Goal: Transaction & Acquisition: Purchase product/service

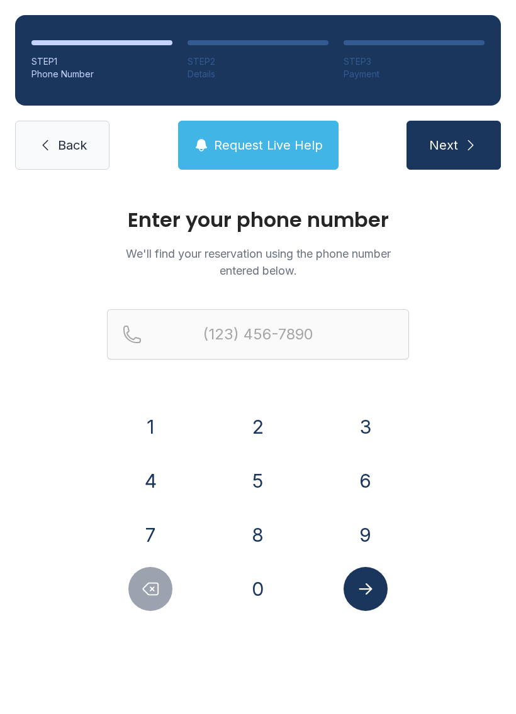
click at [241, 441] on button "2" at bounding box center [258, 427] width 44 height 44
click at [147, 433] on button "1" at bounding box center [150, 427] width 44 height 44
click at [231, 460] on div "5" at bounding box center [257, 481] width 87 height 44
click at [253, 478] on button "5" at bounding box center [258, 481] width 44 height 44
click at [257, 423] on button "2" at bounding box center [258, 427] width 44 height 44
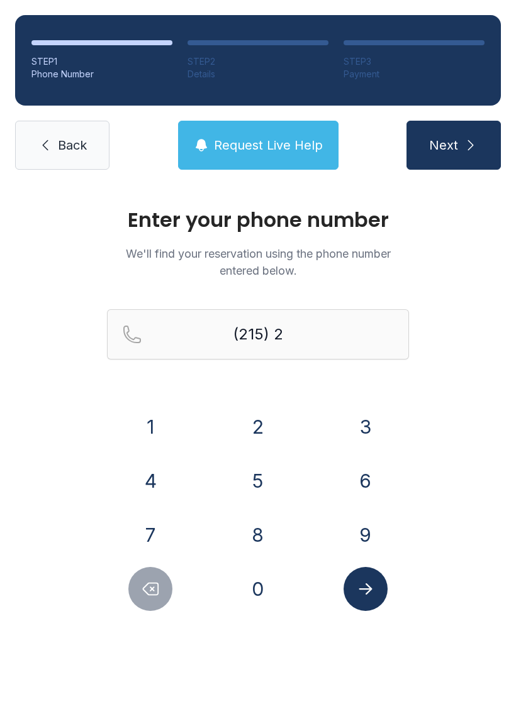
click at [250, 576] on button "0" at bounding box center [258, 589] width 44 height 44
click at [155, 513] on button "7" at bounding box center [150, 535] width 44 height 44
click at [151, 527] on button "7" at bounding box center [150, 535] width 44 height 44
click at [150, 527] on button "7" at bounding box center [150, 535] width 44 height 44
click at [161, 412] on button "1" at bounding box center [150, 427] width 44 height 44
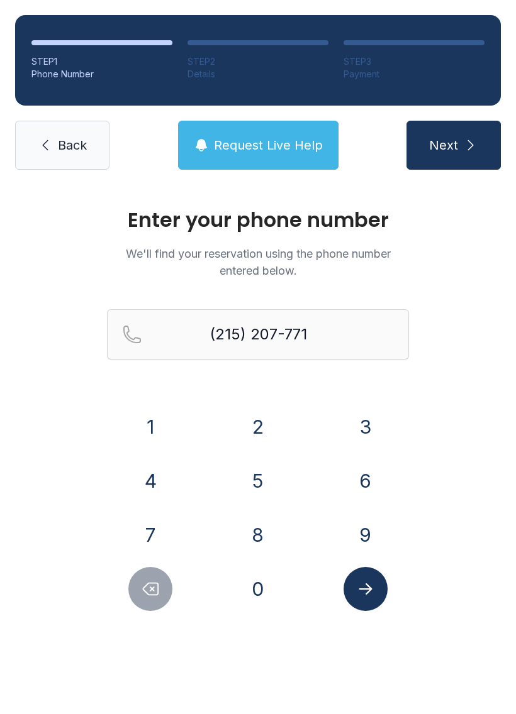
click at [357, 483] on button "6" at bounding box center [365, 481] width 44 height 44
type input "[PHONE_NUMBER]"
click at [355, 608] on button "Submit lookup form" at bounding box center [365, 589] width 44 height 44
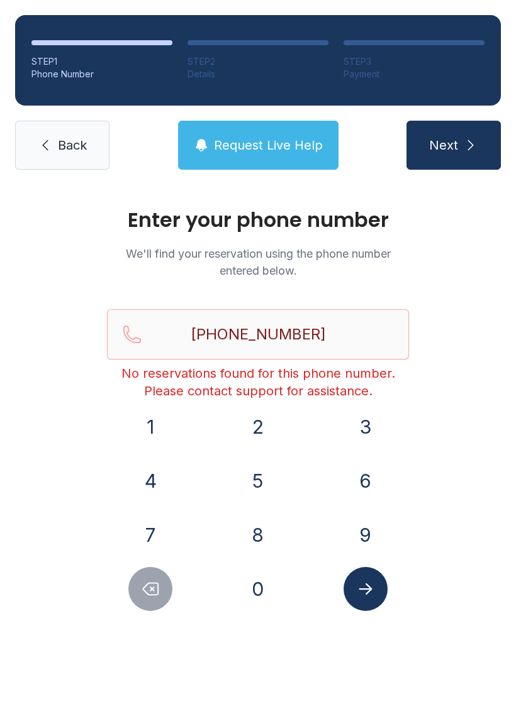
click at [445, 146] on span "Next" at bounding box center [443, 145] width 29 height 18
click at [63, 150] on span "Back" at bounding box center [72, 145] width 29 height 18
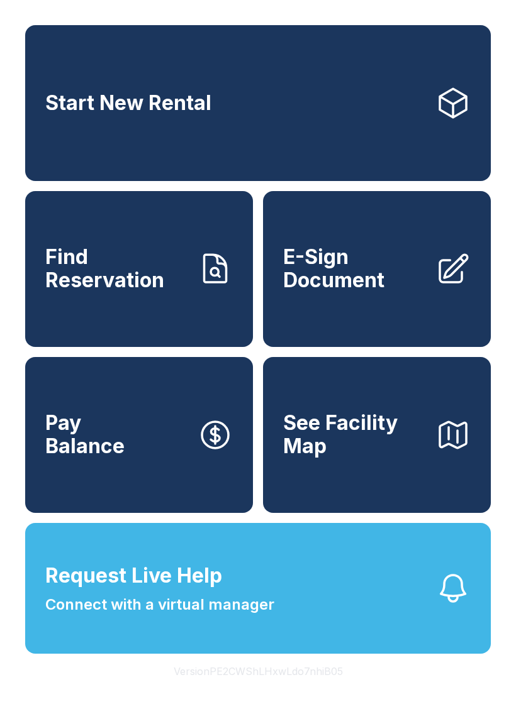
click at [190, 473] on link "Pay Balance" at bounding box center [139, 435] width 228 height 156
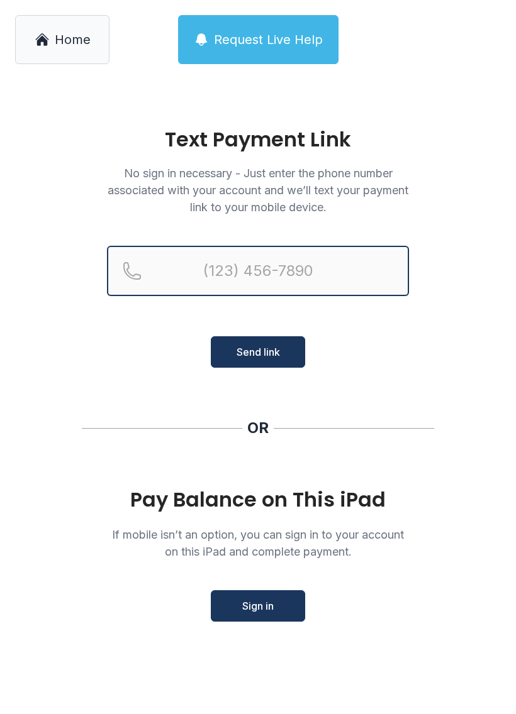
click at [311, 279] on input "Reservation phone number" at bounding box center [258, 271] width 302 height 50
type input "[PHONE_NUMBER]"
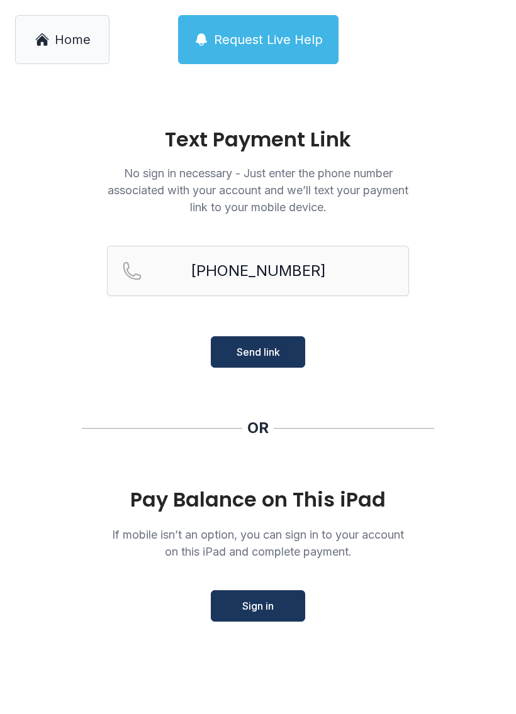
click at [239, 365] on button "Send link" at bounding box center [258, 351] width 94 height 31
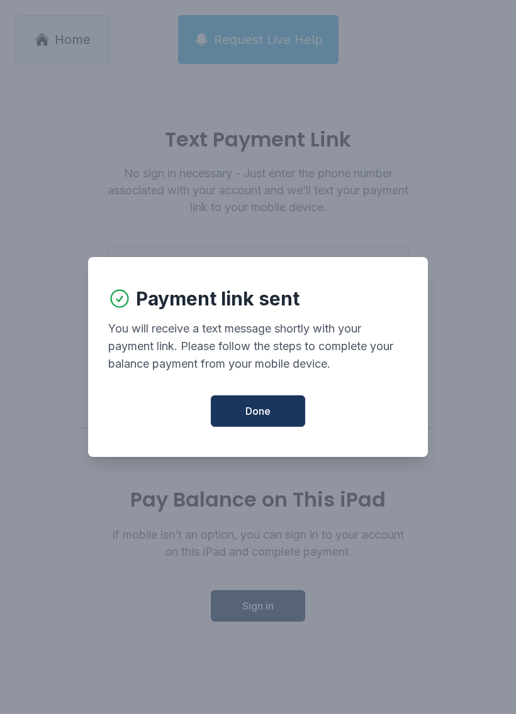
click at [286, 417] on button "Done" at bounding box center [258, 410] width 94 height 31
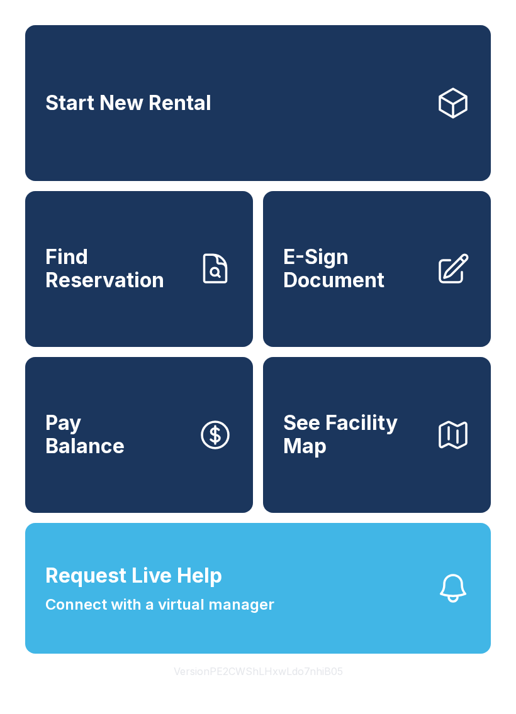
click at [163, 482] on link "Pay Balance" at bounding box center [139, 435] width 228 height 156
